Goal: Information Seeking & Learning: Learn about a topic

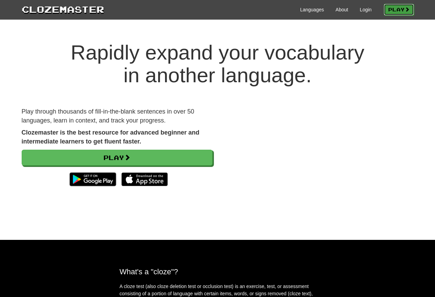
click at [398, 9] on link "Play" at bounding box center [399, 10] width 30 height 12
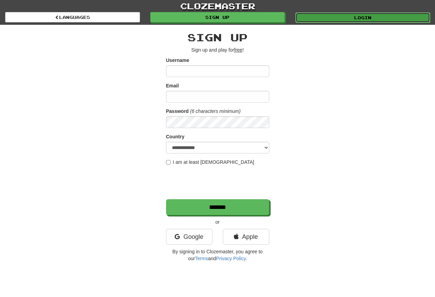
click at [355, 18] on link "Login" at bounding box center [362, 17] width 135 height 10
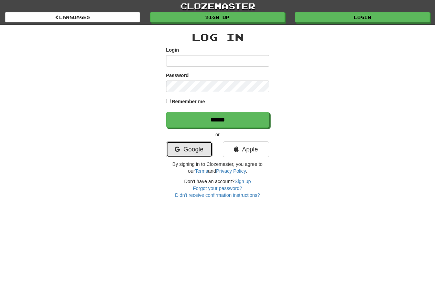
click at [187, 152] on link "Google" at bounding box center [189, 149] width 46 height 16
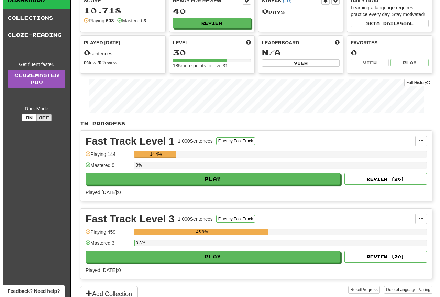
scroll to position [69, 0]
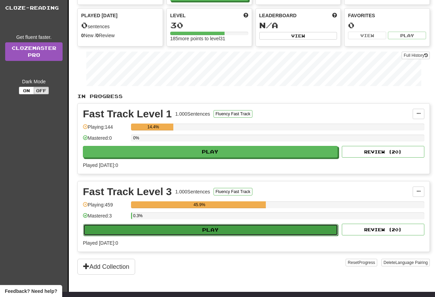
click at [217, 232] on button "Play" at bounding box center [210, 230] width 255 height 12
select select "**"
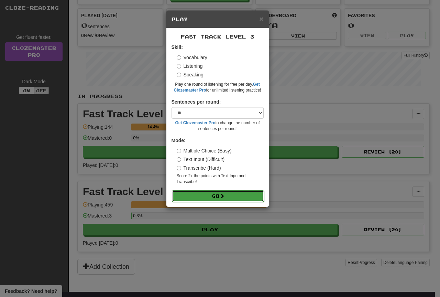
click at [209, 197] on button "Go" at bounding box center [218, 196] width 92 height 12
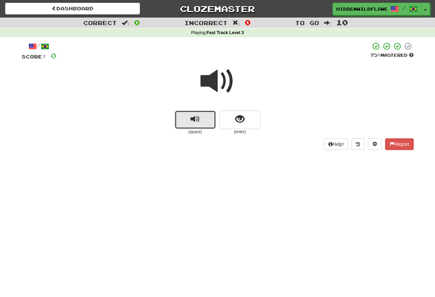
click at [202, 118] on button "replay audio" at bounding box center [195, 119] width 41 height 19
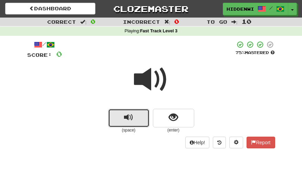
click at [124, 117] on span "replay audio" at bounding box center [128, 117] width 9 height 9
click at [124, 116] on span "replay audio" at bounding box center [128, 117] width 9 height 9
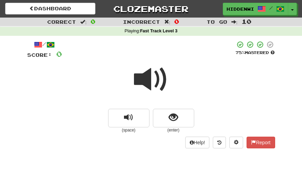
click at [145, 77] on span at bounding box center [151, 79] width 34 height 34
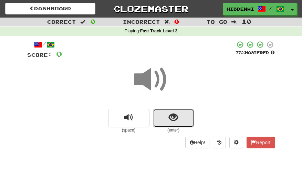
click at [166, 118] on button "show sentence" at bounding box center [173, 118] width 41 height 19
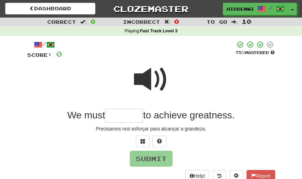
click at [148, 80] on span at bounding box center [151, 79] width 34 height 34
click at [142, 144] on button at bounding box center [143, 142] width 14 height 12
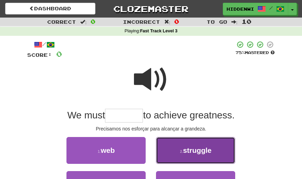
click at [192, 152] on span "struggle" at bounding box center [197, 150] width 29 height 8
type input "********"
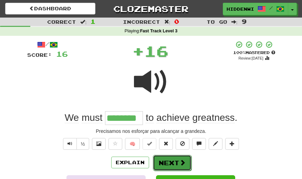
click at [174, 160] on button "Next" at bounding box center [172, 163] width 39 height 16
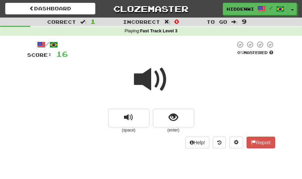
click at [140, 80] on span at bounding box center [151, 79] width 34 height 34
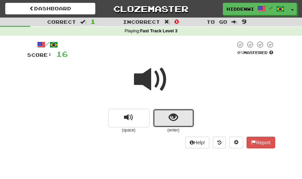
click at [171, 117] on span "show sentence" at bounding box center [173, 117] width 9 height 9
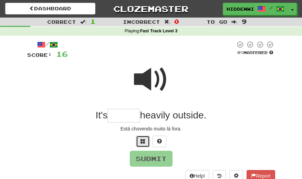
click at [144, 143] on span at bounding box center [142, 141] width 5 height 5
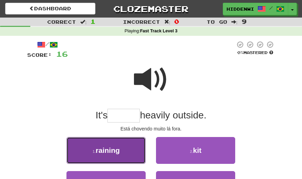
click at [127, 148] on button "1 . raining" at bounding box center [105, 150] width 79 height 27
type input "*******"
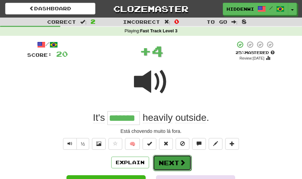
click at [174, 162] on button "Next" at bounding box center [172, 163] width 39 height 16
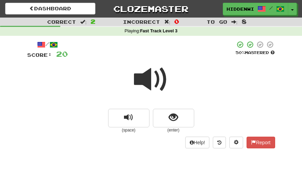
click at [141, 77] on span at bounding box center [151, 79] width 34 height 34
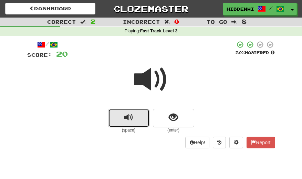
click at [132, 117] on span "replay audio" at bounding box center [128, 117] width 9 height 9
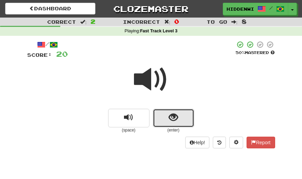
click at [169, 124] on button "show sentence" at bounding box center [173, 118] width 41 height 19
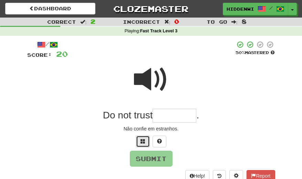
click at [142, 142] on span at bounding box center [142, 141] width 5 height 5
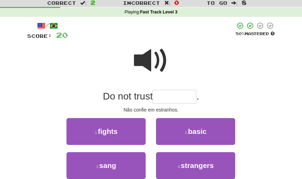
scroll to position [34, 0]
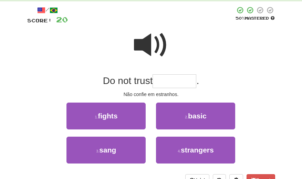
click at [149, 43] on span at bounding box center [151, 45] width 34 height 34
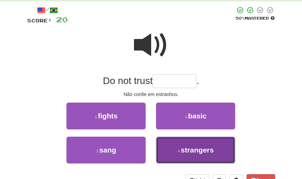
click at [187, 150] on span "strangers" at bounding box center [197, 150] width 33 height 8
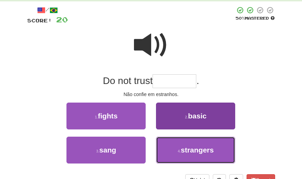
type input "*********"
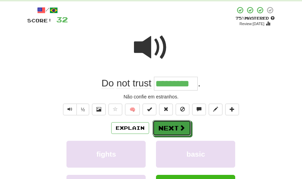
click at [168, 124] on button "Next" at bounding box center [171, 128] width 39 height 16
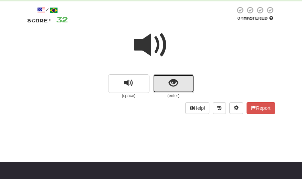
click at [164, 88] on button "show sentence" at bounding box center [173, 83] width 41 height 19
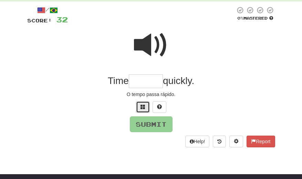
click at [140, 107] on span at bounding box center [142, 106] width 5 height 5
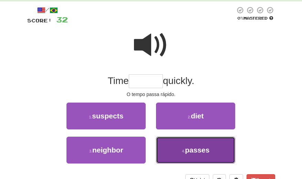
click at [193, 149] on span "passes" at bounding box center [197, 150] width 24 height 8
type input "******"
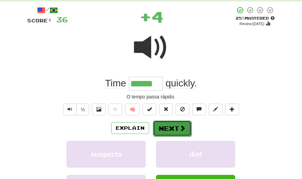
click at [162, 126] on button "Next" at bounding box center [172, 128] width 39 height 16
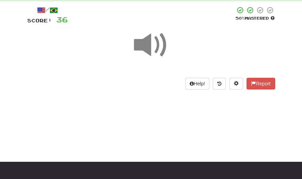
click at [144, 43] on span at bounding box center [151, 45] width 34 height 34
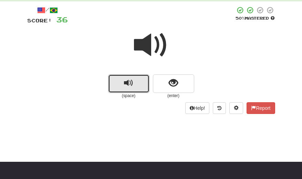
click at [140, 81] on button "replay audio" at bounding box center [128, 83] width 41 height 19
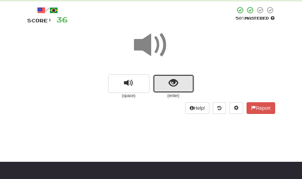
click at [183, 86] on button "show sentence" at bounding box center [173, 83] width 41 height 19
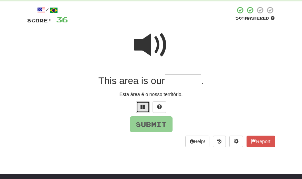
click at [141, 108] on span at bounding box center [142, 106] width 5 height 5
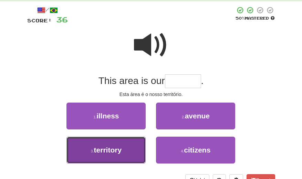
click at [121, 148] on span "territory" at bounding box center [108, 150] width 28 height 8
type input "*********"
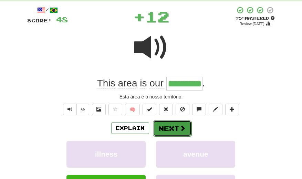
click at [168, 128] on button "Next" at bounding box center [172, 128] width 39 height 16
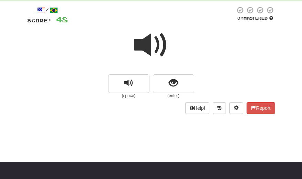
click at [143, 44] on span at bounding box center [151, 45] width 34 height 34
click at [140, 45] on span at bounding box center [151, 45] width 34 height 34
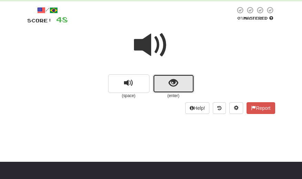
click at [176, 84] on span "show sentence" at bounding box center [173, 82] width 9 height 9
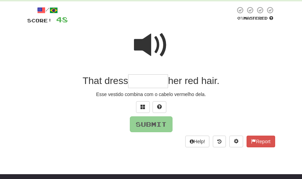
click at [144, 47] on span at bounding box center [151, 45] width 34 height 34
click at [141, 109] on span at bounding box center [142, 106] width 5 height 5
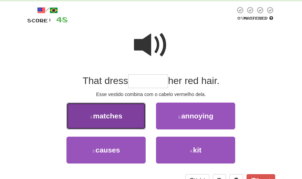
click at [110, 118] on span "matches" at bounding box center [107, 116] width 29 height 8
type input "*******"
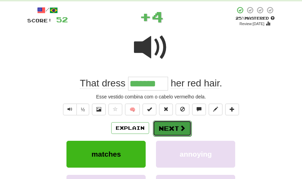
click at [169, 127] on button "Next" at bounding box center [172, 128] width 39 height 16
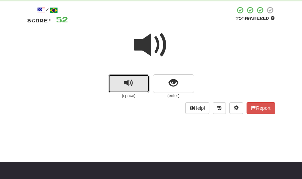
click at [129, 83] on span "replay audio" at bounding box center [128, 82] width 9 height 9
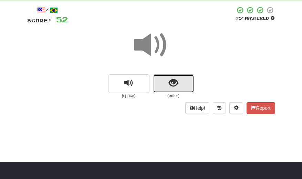
click at [173, 85] on span "show sentence" at bounding box center [173, 82] width 9 height 9
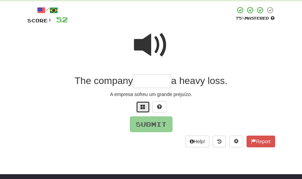
click at [142, 107] on span at bounding box center [142, 106] width 5 height 5
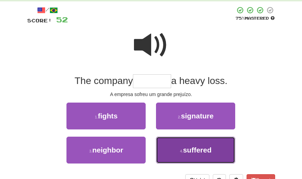
click at [200, 149] on span "suffered" at bounding box center [197, 150] width 29 height 8
type input "********"
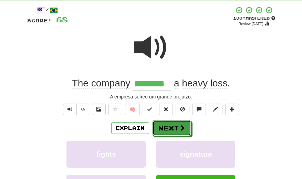
click at [175, 128] on button "Next" at bounding box center [171, 128] width 39 height 16
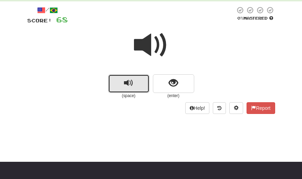
click at [131, 82] on span "replay audio" at bounding box center [128, 82] width 9 height 9
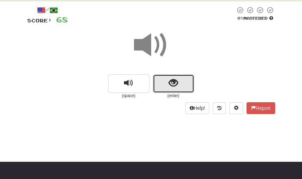
click at [173, 83] on span "show sentence" at bounding box center [173, 82] width 9 height 9
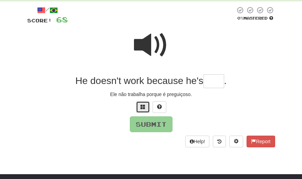
click at [142, 108] on span at bounding box center [142, 106] width 5 height 5
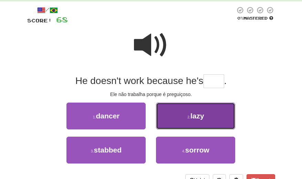
click at [201, 117] on span "lazy" at bounding box center [197, 116] width 14 height 8
type input "****"
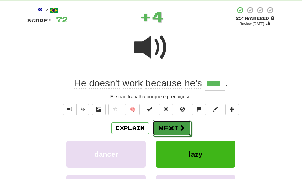
drag, startPoint x: 171, startPoint y: 128, endPoint x: 177, endPoint y: 117, distance: 12.3
click at [176, 120] on div "/ Score: 72 + 4 25 % Mastered Review: 2025-10-15 He doesn't work because he's *…" at bounding box center [151, 120] width 248 height 228
click at [164, 130] on button "Next" at bounding box center [171, 128] width 39 height 16
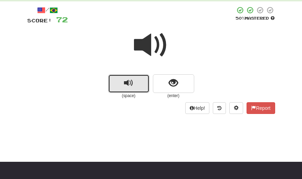
click at [123, 86] on button "replay audio" at bounding box center [128, 83] width 41 height 19
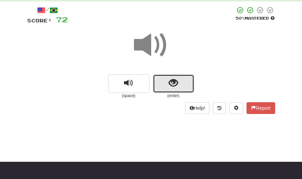
click at [158, 86] on button "show sentence" at bounding box center [173, 83] width 41 height 19
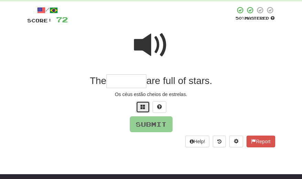
click at [141, 108] on span at bounding box center [142, 106] width 5 height 5
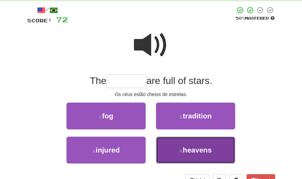
click at [201, 152] on span "heavens" at bounding box center [197, 150] width 29 height 8
type input "*******"
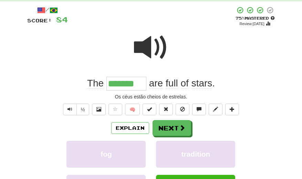
click at [148, 43] on span at bounding box center [151, 47] width 34 height 34
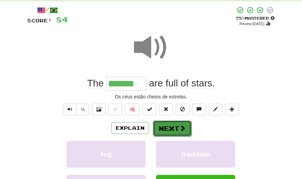
click at [172, 129] on button "Next" at bounding box center [172, 128] width 39 height 16
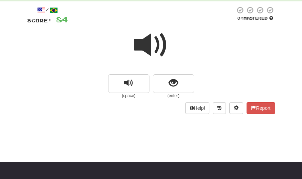
click at [141, 45] on span at bounding box center [151, 45] width 34 height 34
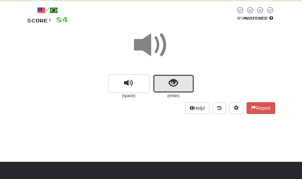
click at [176, 84] on span "show sentence" at bounding box center [173, 82] width 9 height 9
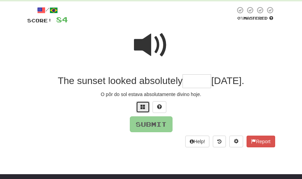
click at [144, 109] on button at bounding box center [143, 107] width 14 height 12
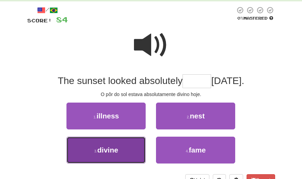
click at [120, 150] on button "3 . divine" at bounding box center [105, 150] width 79 height 27
type input "******"
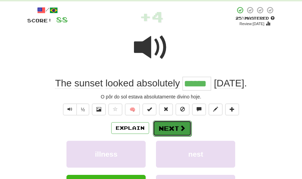
click at [169, 131] on button "Next" at bounding box center [172, 128] width 39 height 16
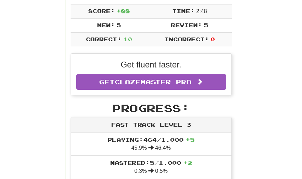
scroll to position [138, 0]
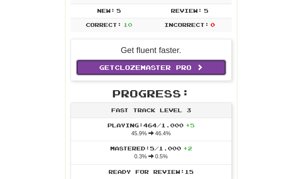
click at [158, 70] on span "Clozemaster Pro" at bounding box center [153, 68] width 77 height 8
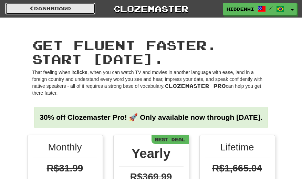
click at [50, 11] on link "Dashboard" at bounding box center [50, 9] width 90 height 12
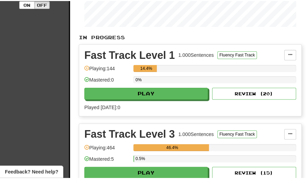
scroll to position [172, 0]
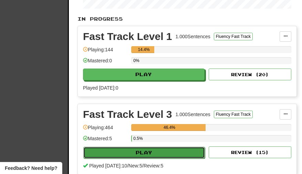
click at [154, 153] on button "Play" at bounding box center [143, 153] width 121 height 12
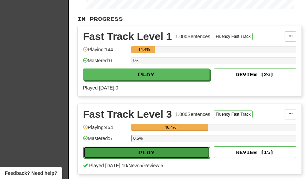
select select "**"
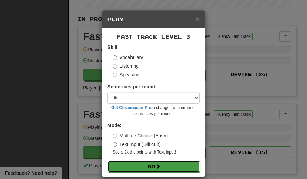
click at [154, 167] on button "Go" at bounding box center [154, 167] width 92 height 12
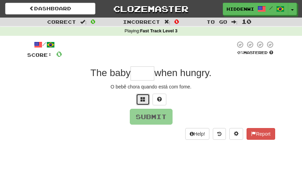
click at [143, 101] on span at bounding box center [142, 99] width 5 height 5
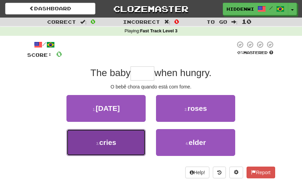
click at [120, 143] on button "3 . cries" at bounding box center [105, 142] width 79 height 27
type input "*****"
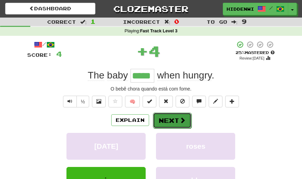
click at [173, 123] on button "Next" at bounding box center [172, 120] width 39 height 16
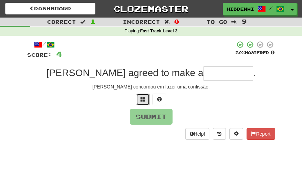
click at [142, 98] on span at bounding box center [142, 99] width 5 height 5
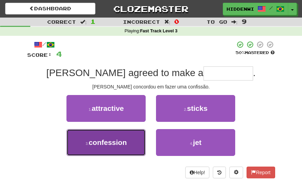
click at [128, 142] on button "3 . confession" at bounding box center [105, 142] width 79 height 27
type input "**********"
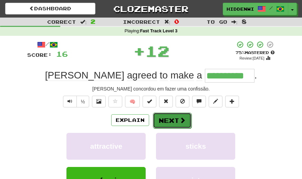
click at [164, 120] on button "Next" at bounding box center [172, 120] width 39 height 16
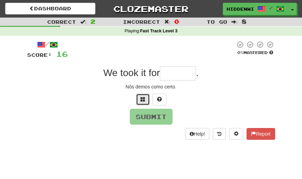
click at [143, 96] on button at bounding box center [143, 100] width 14 height 12
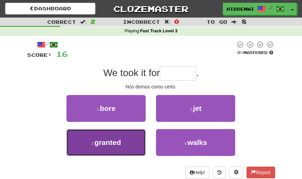
click at [108, 143] on span "granted" at bounding box center [107, 142] width 26 height 8
type input "*******"
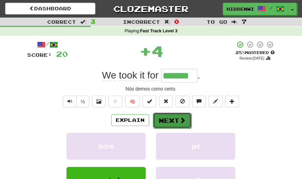
click at [176, 124] on button "Next" at bounding box center [172, 120] width 39 height 16
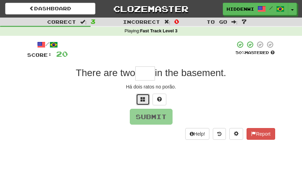
click at [141, 99] on span at bounding box center [142, 99] width 5 height 5
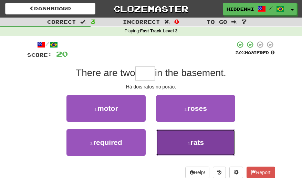
click at [195, 141] on span "rats" at bounding box center [197, 142] width 13 height 8
type input "****"
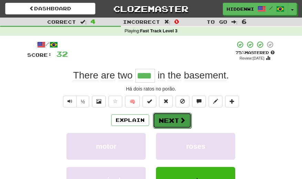
click at [173, 120] on button "Next" at bounding box center [172, 120] width 39 height 16
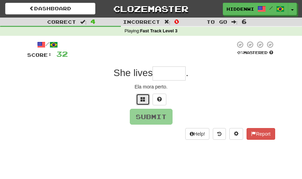
click at [140, 101] on span at bounding box center [142, 99] width 5 height 5
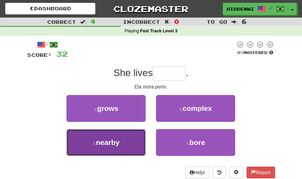
click at [114, 143] on span "nearby" at bounding box center [108, 142] width 24 height 8
type input "******"
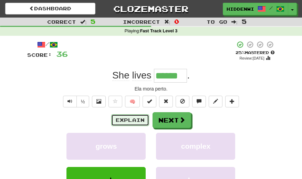
click at [140, 118] on button "Explain" at bounding box center [130, 120] width 38 height 12
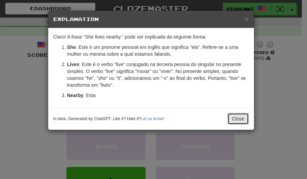
click at [235, 117] on button "Close" at bounding box center [237, 119] width 21 height 12
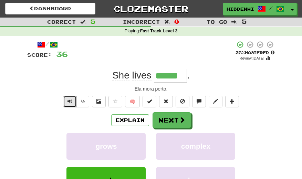
click at [71, 101] on span "Text-to-speech controls" at bounding box center [69, 101] width 5 height 5
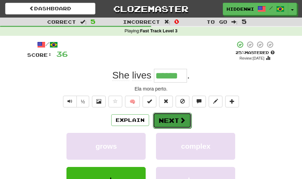
click at [169, 123] on button "Next" at bounding box center [172, 120] width 39 height 16
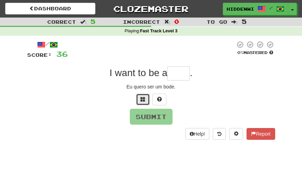
click at [143, 97] on span at bounding box center [142, 99] width 5 height 5
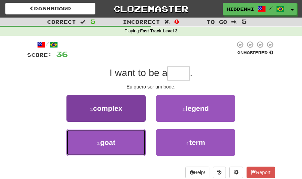
click at [106, 140] on span "goat" at bounding box center [107, 142] width 15 height 8
type input "****"
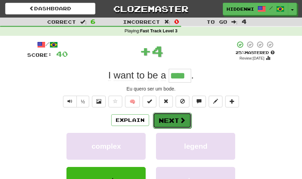
click at [172, 122] on button "Next" at bounding box center [172, 120] width 39 height 16
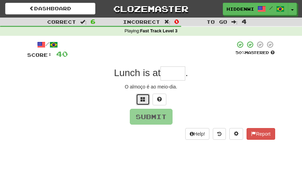
click at [145, 97] on span at bounding box center [142, 99] width 5 height 5
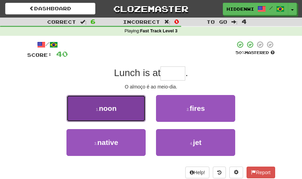
click at [106, 110] on span "noon" at bounding box center [108, 108] width 18 height 8
type input "****"
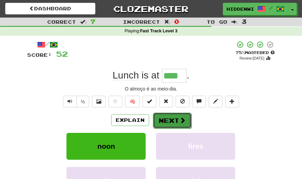
click at [170, 120] on button "Next" at bounding box center [172, 120] width 39 height 16
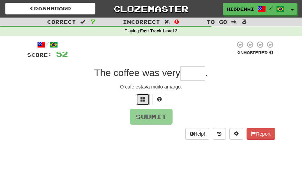
click at [143, 99] on span at bounding box center [142, 99] width 5 height 5
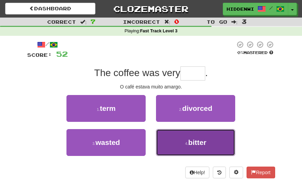
click at [199, 145] on span "bitter" at bounding box center [197, 142] width 18 height 8
type input "******"
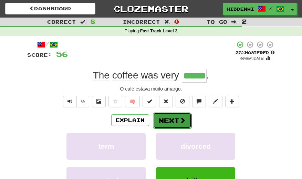
click at [163, 119] on button "Next" at bounding box center [172, 120] width 39 height 16
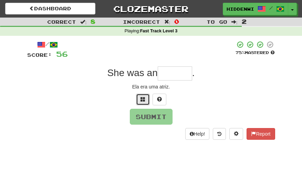
click at [139, 100] on button at bounding box center [143, 100] width 14 height 12
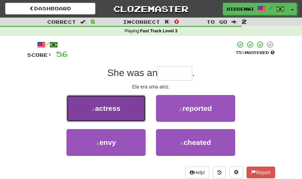
click at [104, 111] on span "actress" at bounding box center [107, 108] width 25 height 8
type input "*******"
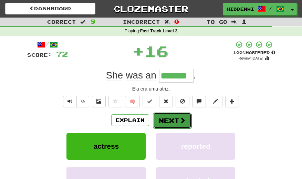
click at [168, 119] on button "Next" at bounding box center [172, 120] width 39 height 16
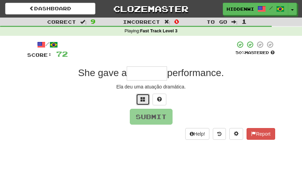
click at [143, 99] on span at bounding box center [142, 99] width 5 height 5
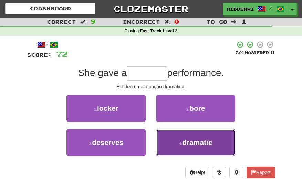
click at [181, 139] on button "4 . dramatic" at bounding box center [195, 142] width 79 height 27
type input "********"
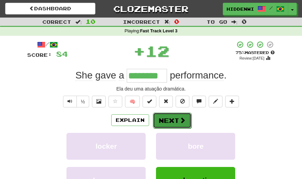
click at [174, 119] on button "Next" at bounding box center [172, 120] width 39 height 16
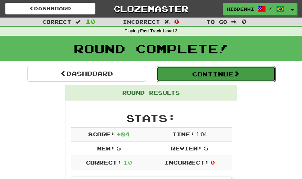
click at [188, 75] on button "Continue" at bounding box center [215, 74] width 119 height 16
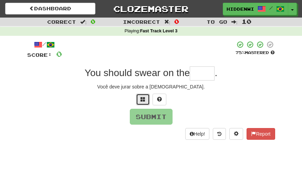
click at [141, 100] on span at bounding box center [142, 99] width 5 height 5
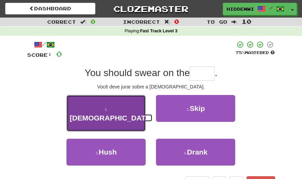
click at [108, 114] on span "[DEMOGRAPHIC_DATA]" at bounding box center [110, 118] width 83 height 8
type input "*****"
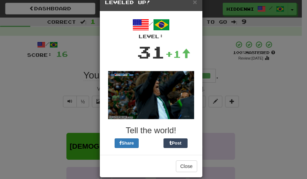
scroll to position [26, 0]
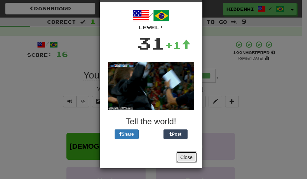
click at [185, 158] on button "Close" at bounding box center [186, 157] width 21 height 12
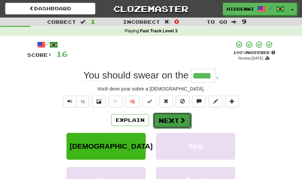
click at [169, 124] on button "Next" at bounding box center [172, 120] width 39 height 16
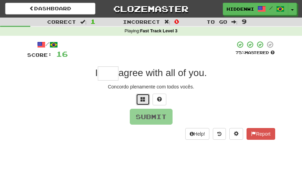
click at [142, 99] on span at bounding box center [142, 99] width 5 height 5
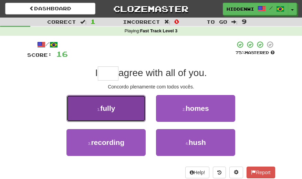
click at [111, 111] on span "fully" at bounding box center [107, 108] width 15 height 8
type input "*****"
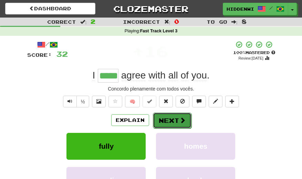
click at [174, 120] on button "Next" at bounding box center [172, 120] width 39 height 16
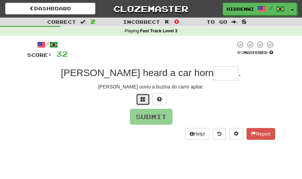
click at [143, 99] on span at bounding box center [142, 99] width 5 height 5
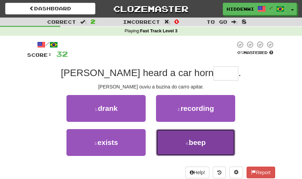
click at [189, 139] on button "4 . beep" at bounding box center [195, 142] width 79 height 27
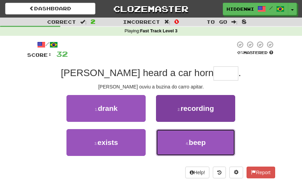
type input "****"
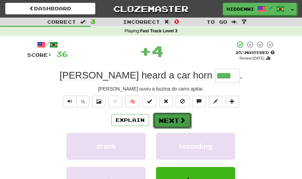
click at [175, 121] on button "Next" at bounding box center [172, 120] width 39 height 16
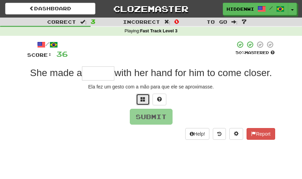
click at [142, 98] on span at bounding box center [142, 99] width 5 height 5
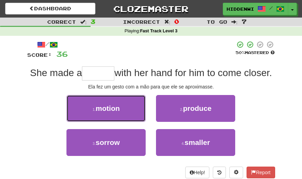
click at [108, 110] on span "motion" at bounding box center [108, 108] width 24 height 8
type input "******"
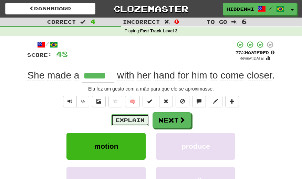
click at [138, 120] on button "Explain" at bounding box center [130, 120] width 38 height 12
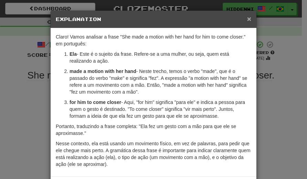
drag, startPoint x: 248, startPoint y: 19, endPoint x: 246, endPoint y: 25, distance: 6.0
click at [247, 19] on span "×" at bounding box center [249, 19] width 4 height 8
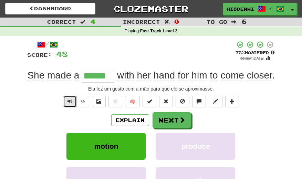
click at [70, 99] on span "Text-to-speech controls" at bounding box center [69, 101] width 5 height 5
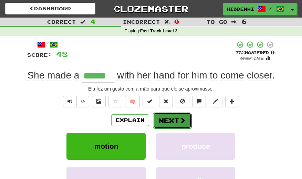
click at [169, 121] on button "Next" at bounding box center [172, 120] width 39 height 16
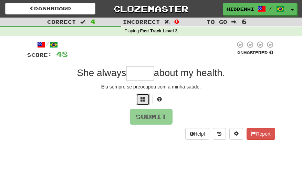
click at [139, 99] on button at bounding box center [143, 100] width 14 height 12
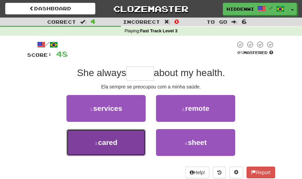
click at [114, 142] on span "cared" at bounding box center [107, 142] width 19 height 8
type input "*****"
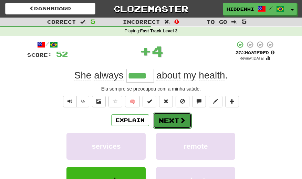
click at [179, 121] on span at bounding box center [182, 120] width 6 height 6
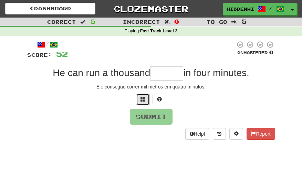
click at [142, 98] on span at bounding box center [142, 99] width 5 height 5
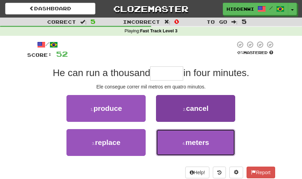
click at [196, 140] on span "meters" at bounding box center [197, 142] width 24 height 8
type input "******"
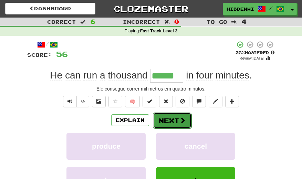
click at [175, 120] on button "Next" at bounding box center [172, 120] width 39 height 16
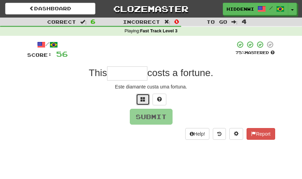
click at [142, 99] on span at bounding box center [142, 99] width 5 height 5
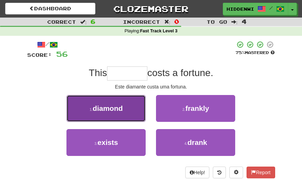
click at [123, 108] on button "1 . diamond" at bounding box center [105, 108] width 79 height 27
type input "*******"
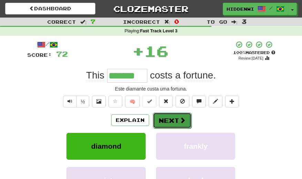
click at [172, 120] on button "Next" at bounding box center [172, 120] width 39 height 16
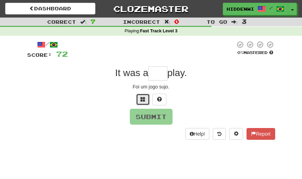
click at [139, 99] on button at bounding box center [143, 100] width 14 height 12
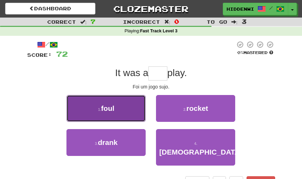
click at [107, 109] on span "foul" at bounding box center [107, 108] width 13 height 8
type input "****"
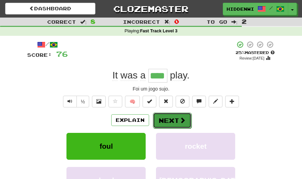
click at [172, 119] on button "Next" at bounding box center [172, 120] width 39 height 16
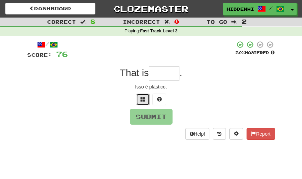
click at [143, 98] on span at bounding box center [142, 99] width 5 height 5
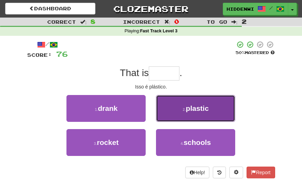
click at [197, 107] on span "plastic" at bounding box center [197, 108] width 23 height 8
type input "*******"
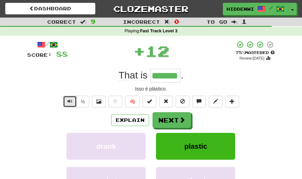
click at [70, 100] on span "Text-to-speech controls" at bounding box center [69, 101] width 5 height 5
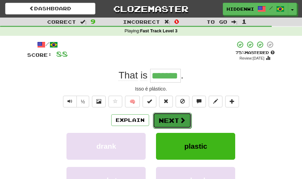
click at [184, 121] on span at bounding box center [182, 120] width 6 height 6
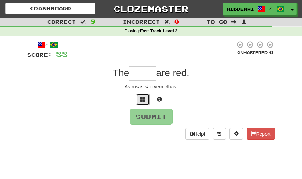
click at [139, 100] on button at bounding box center [143, 100] width 14 height 12
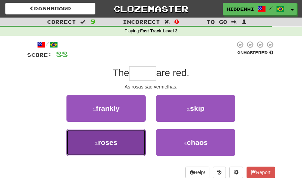
click at [117, 140] on span "roses" at bounding box center [107, 142] width 19 height 8
type input "*****"
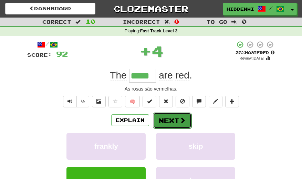
click at [173, 120] on button "Next" at bounding box center [172, 120] width 39 height 16
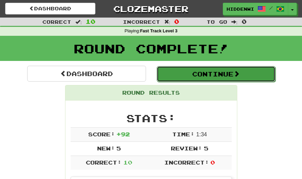
click at [209, 75] on button "Continue" at bounding box center [215, 74] width 119 height 16
